Goal: Information Seeking & Learning: Learn about a topic

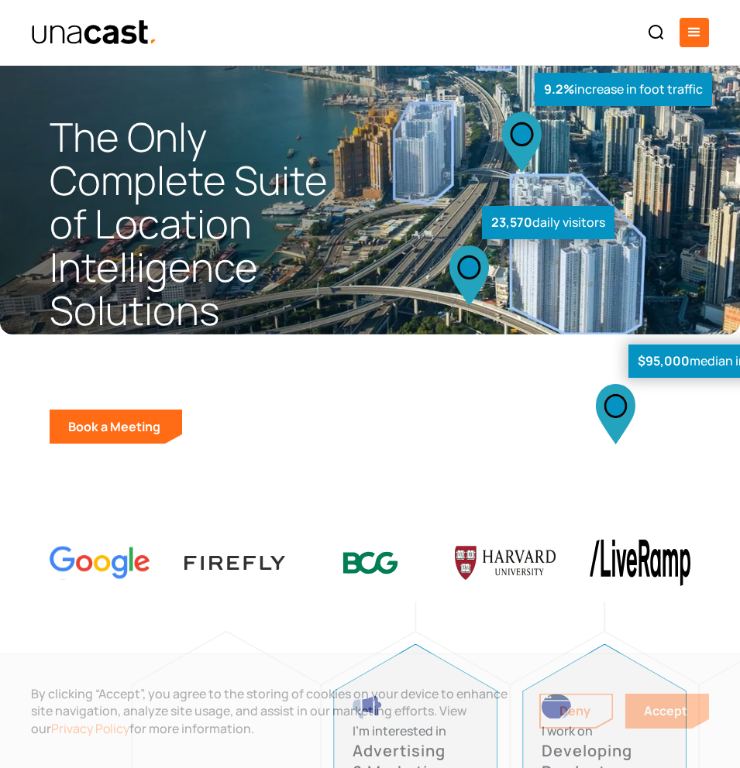
click at [546, 37] on div "menu" at bounding box center [694, 32] width 19 height 19
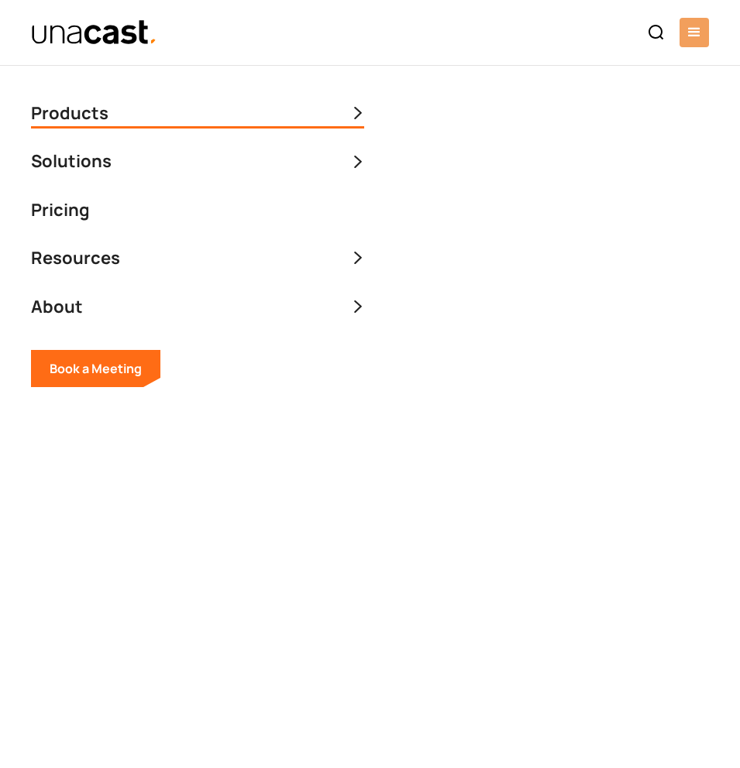
click at [326, 119] on div "Products" at bounding box center [197, 113] width 333 height 29
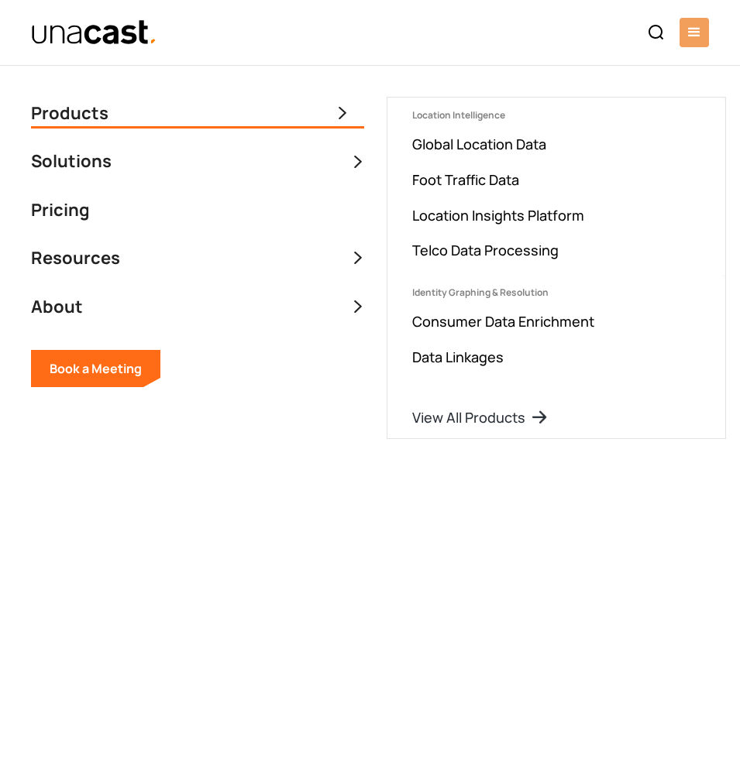
click at [376, 56] on div at bounding box center [370, 32] width 740 height 65
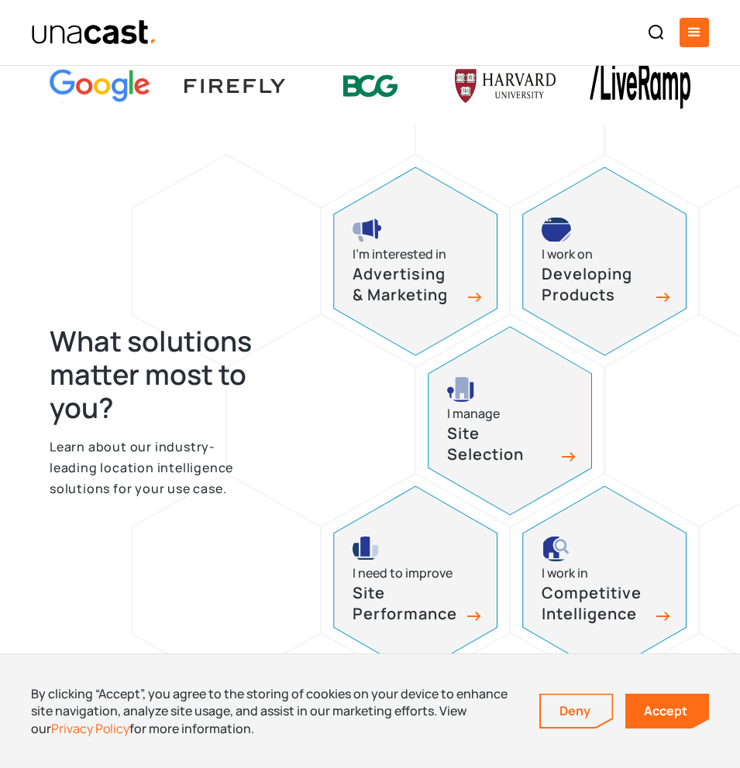
scroll to position [481, 0]
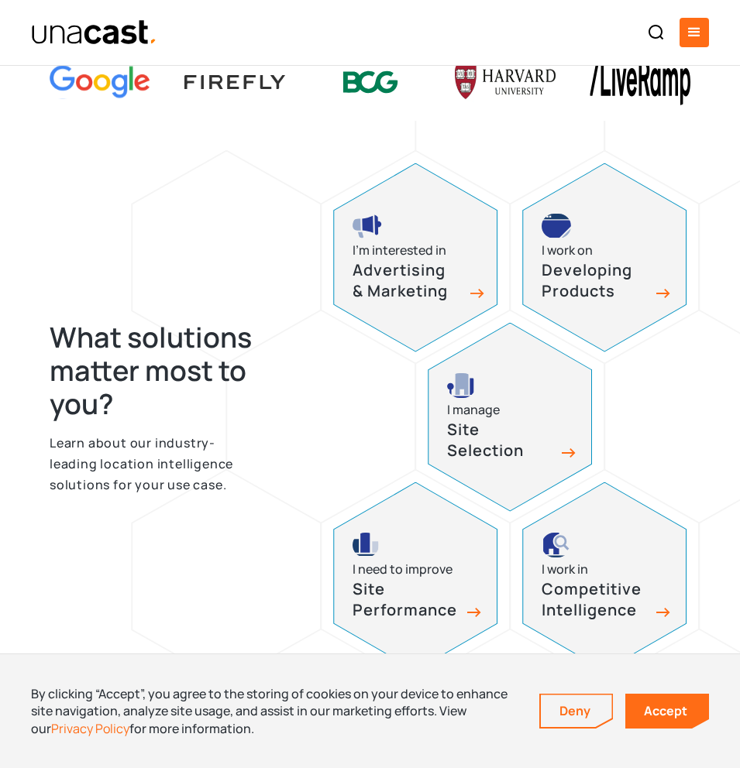
click at [418, 255] on div "I’m interested in" at bounding box center [399, 250] width 94 height 21
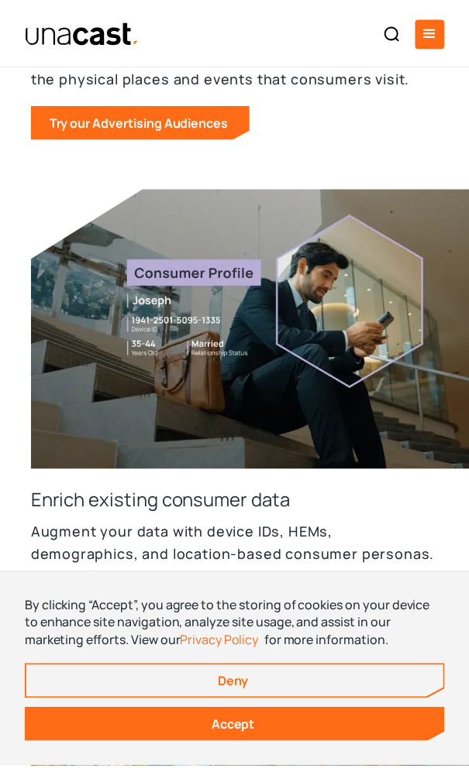
scroll to position [2264, 0]
